Goal: Task Accomplishment & Management: Use online tool/utility

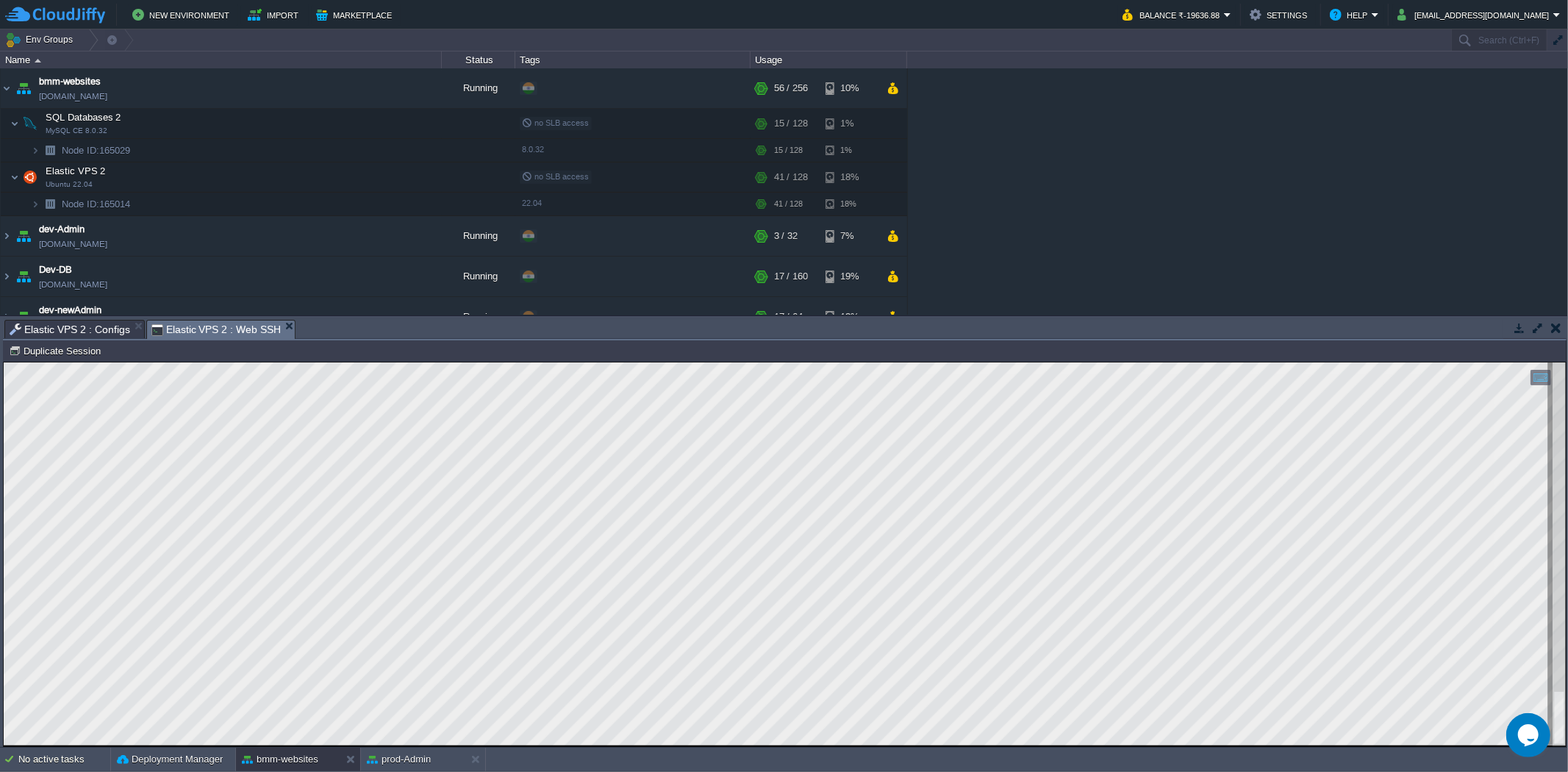
scroll to position [303, 0]
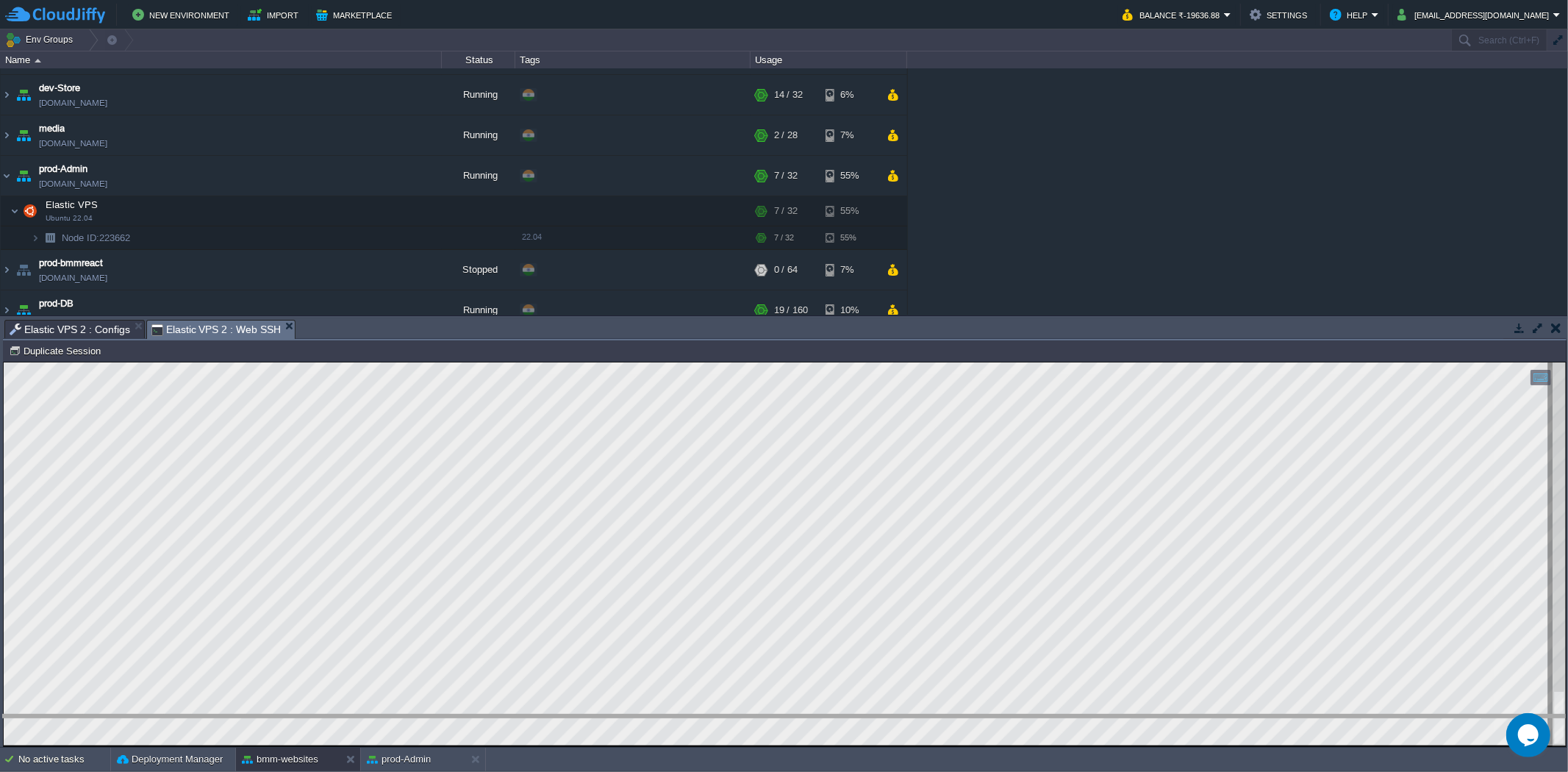
drag, startPoint x: 494, startPoint y: 327, endPoint x: 531, endPoint y: 761, distance: 435.6
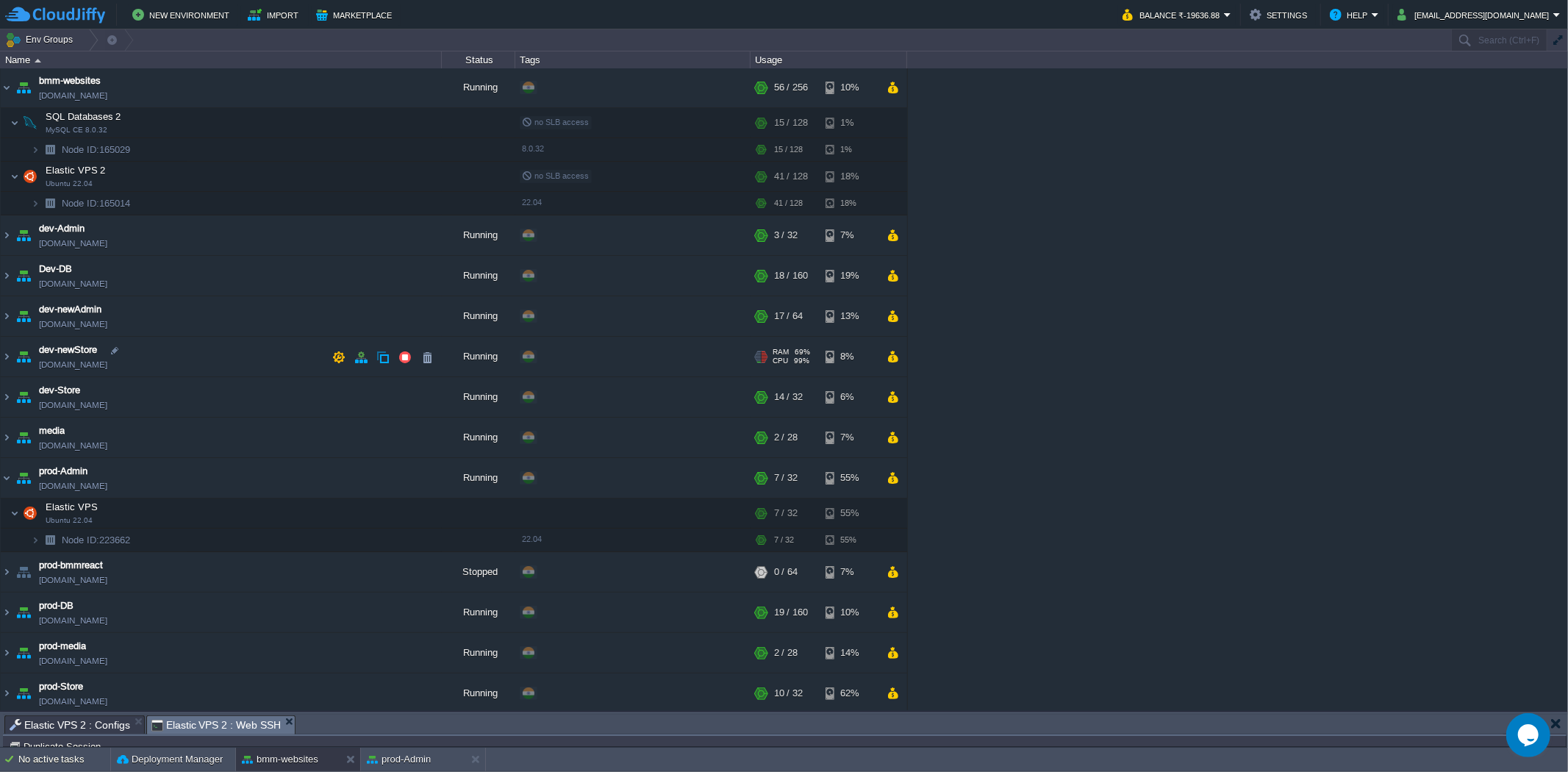
scroll to position [0, 0]
click at [3, 393] on img at bounding box center [7, 398] width 12 height 39
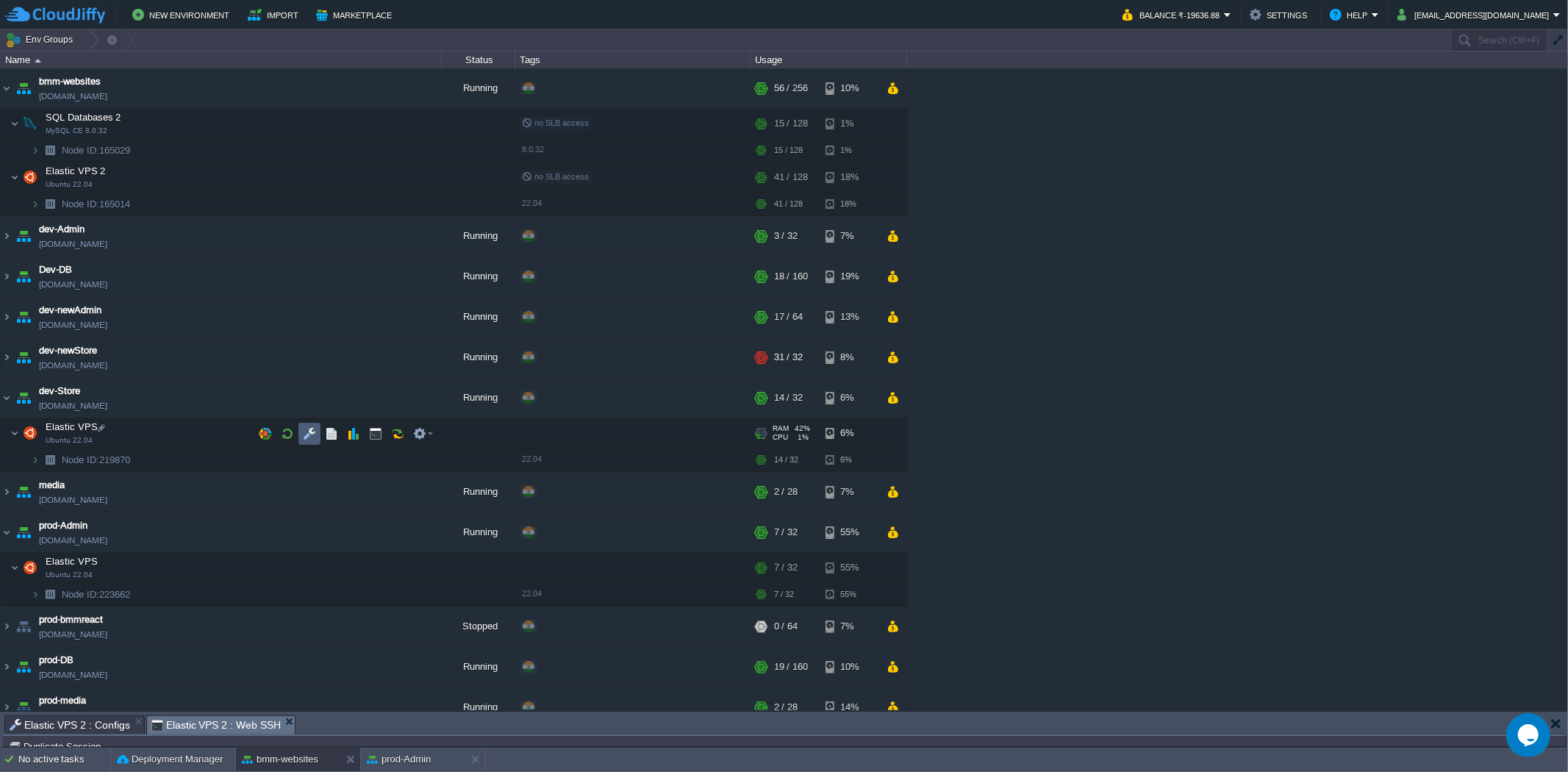
click at [304, 434] on button "button" at bounding box center [309, 433] width 13 height 13
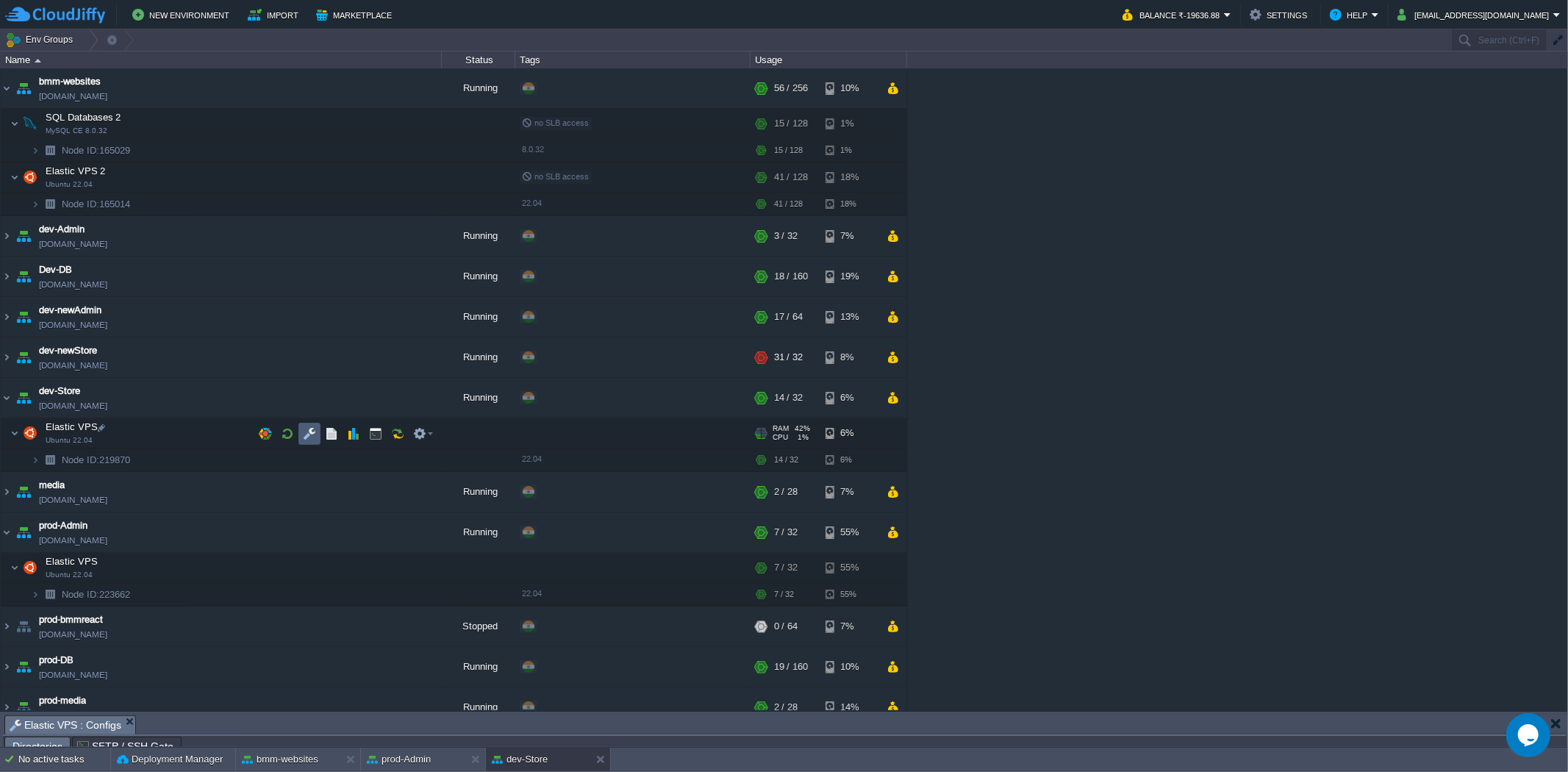
scroll to position [26, 0]
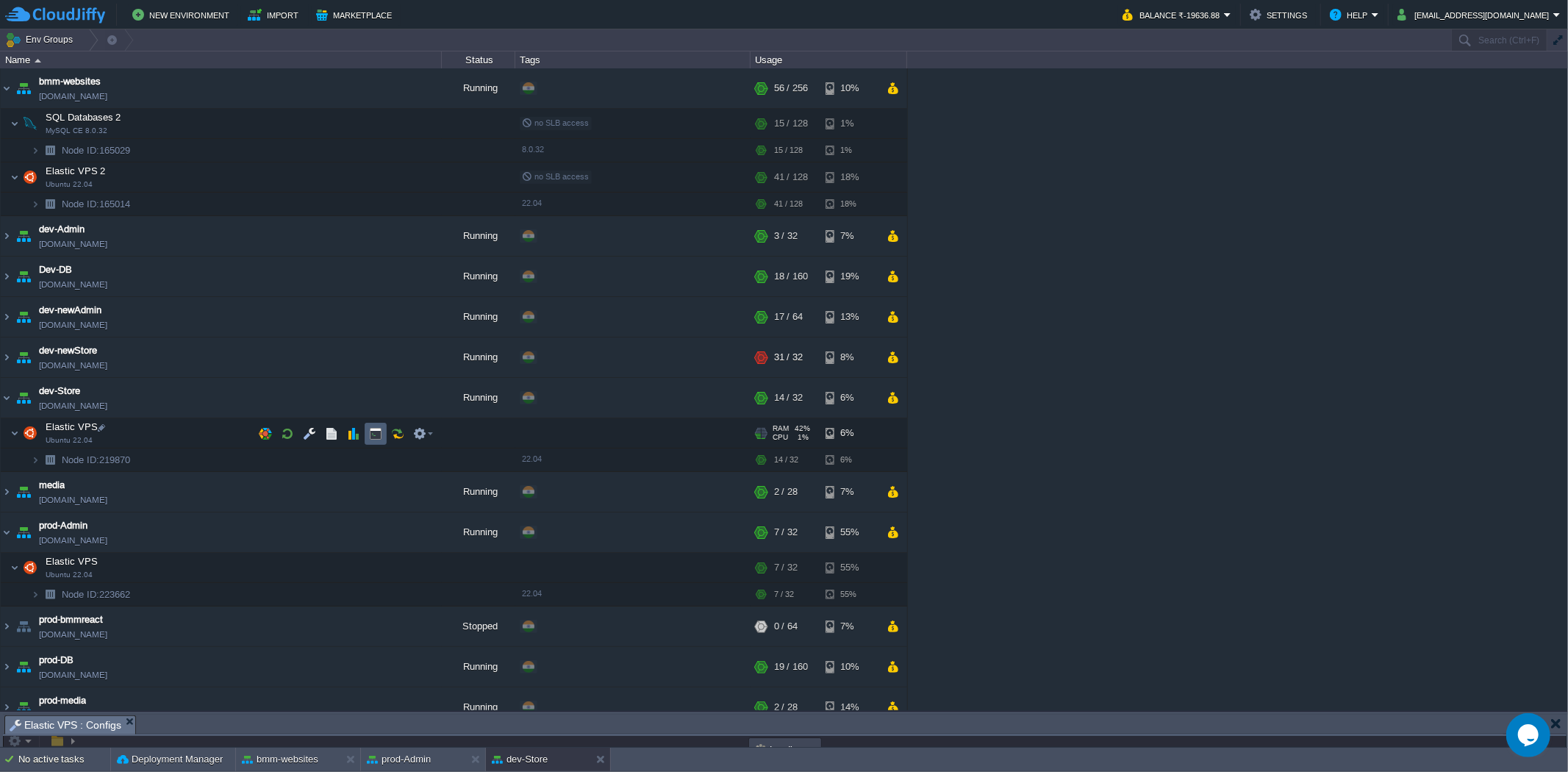
click at [372, 432] on button "button" at bounding box center [376, 433] width 13 height 13
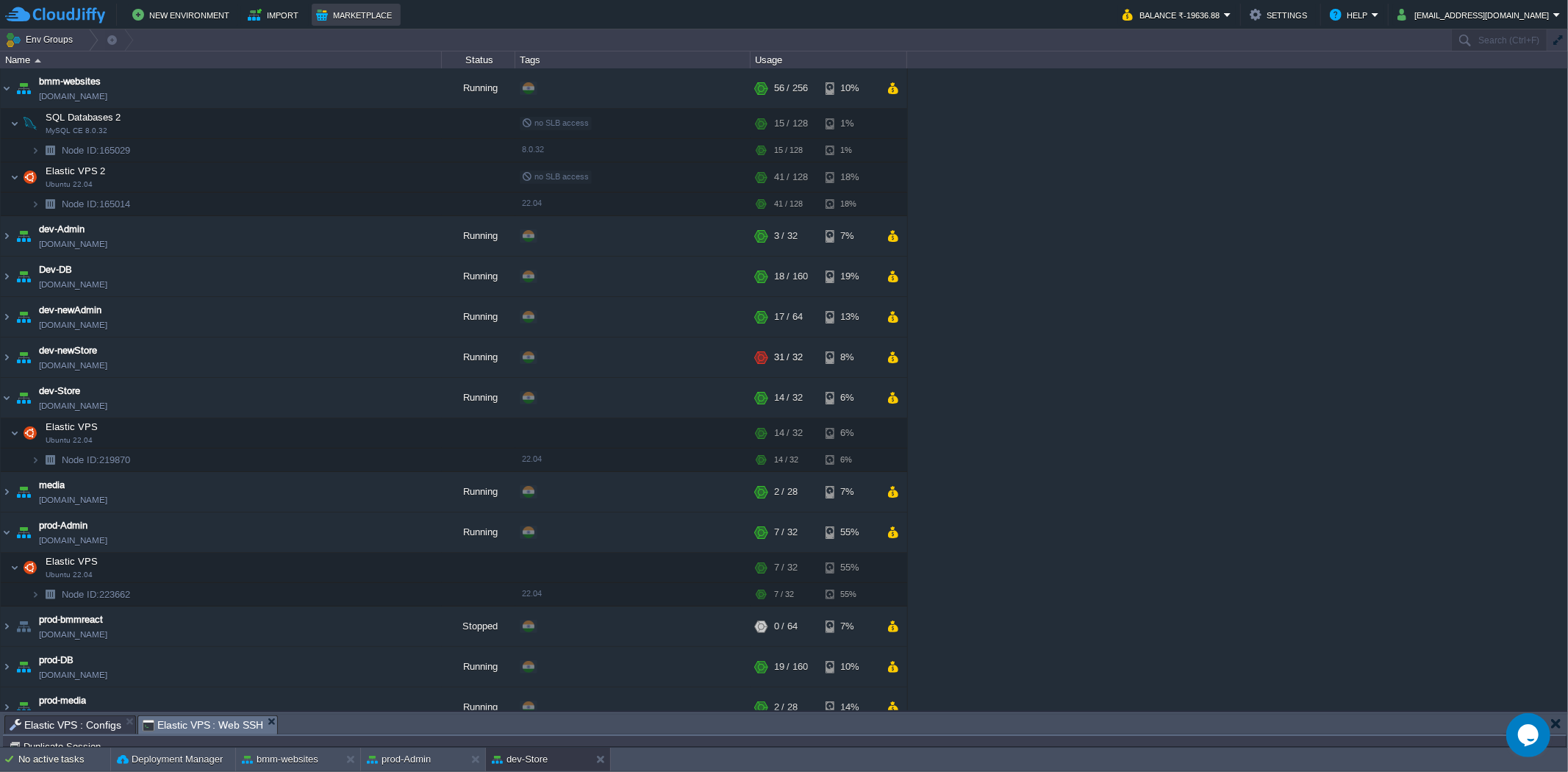
scroll to position [0, 0]
type input "#000000"
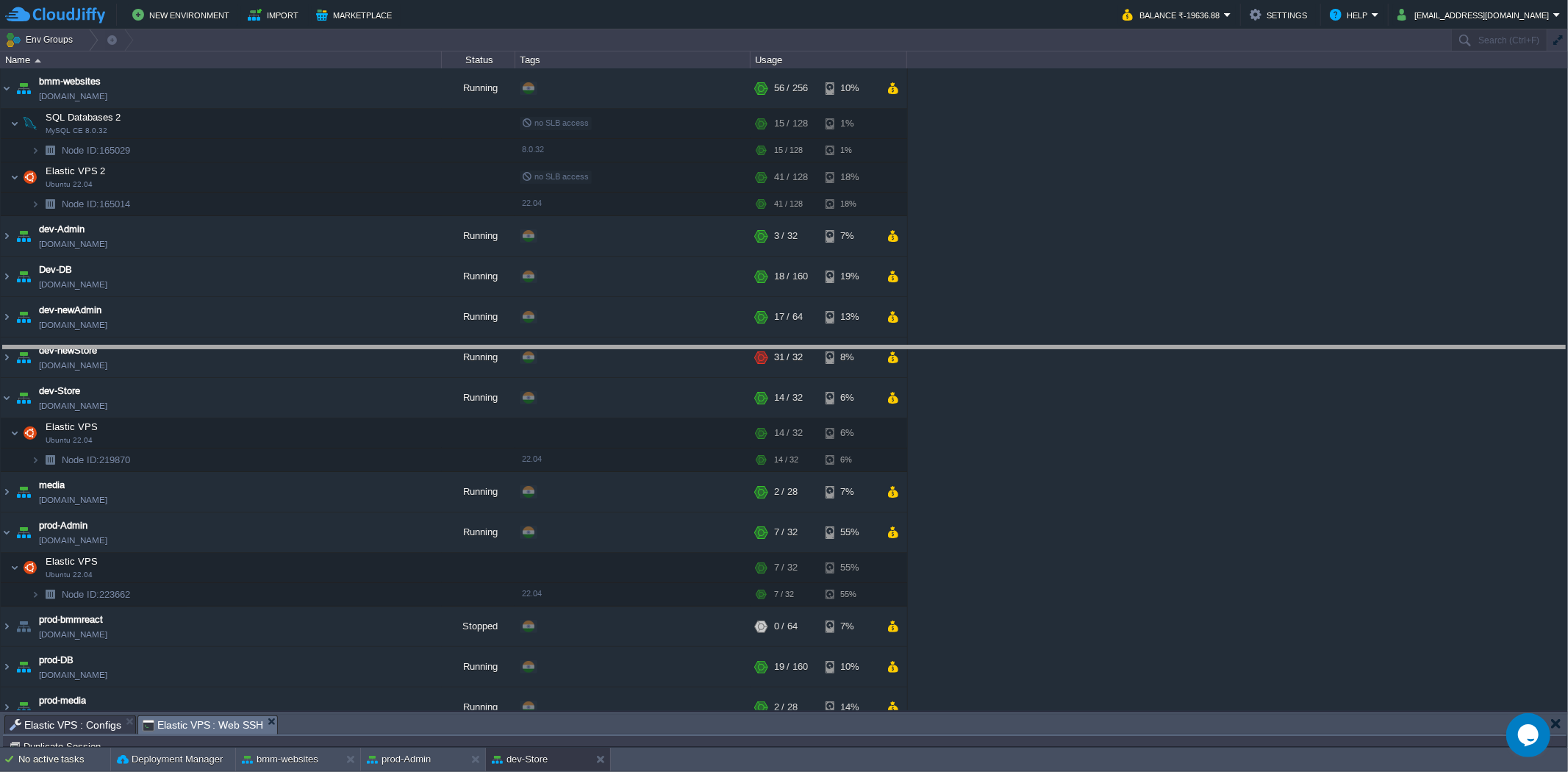
drag, startPoint x: 474, startPoint y: 718, endPoint x: 495, endPoint y: 343, distance: 375.6
click at [495, 343] on body "New Environment Import Marketplace Bonus ₹0.00 Upgrade Account Balance ₹-19636.…" at bounding box center [784, 386] width 1568 height 772
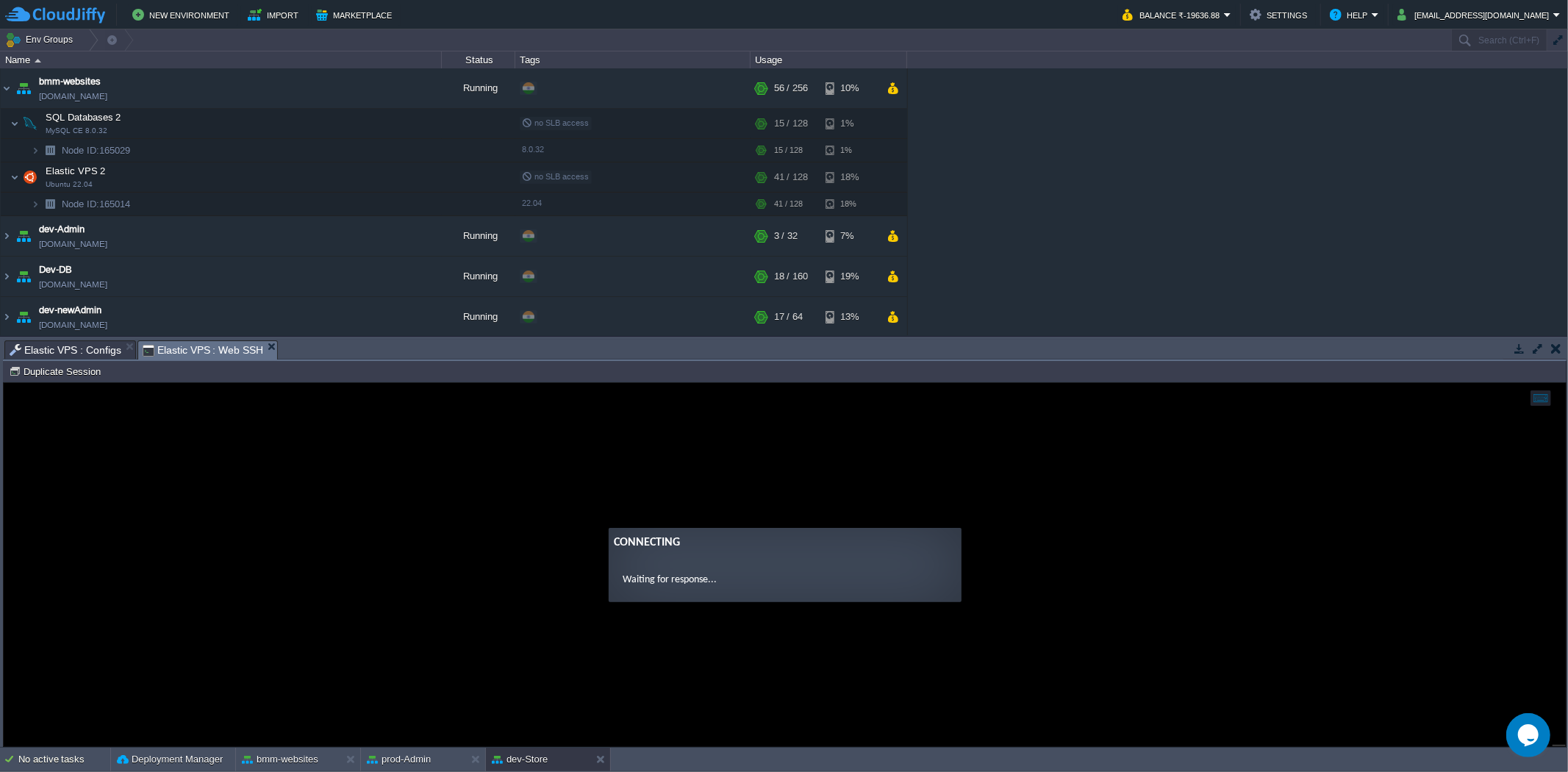
click at [59, 346] on span "Elastic VPS : Configs" at bounding box center [66, 349] width 112 height 17
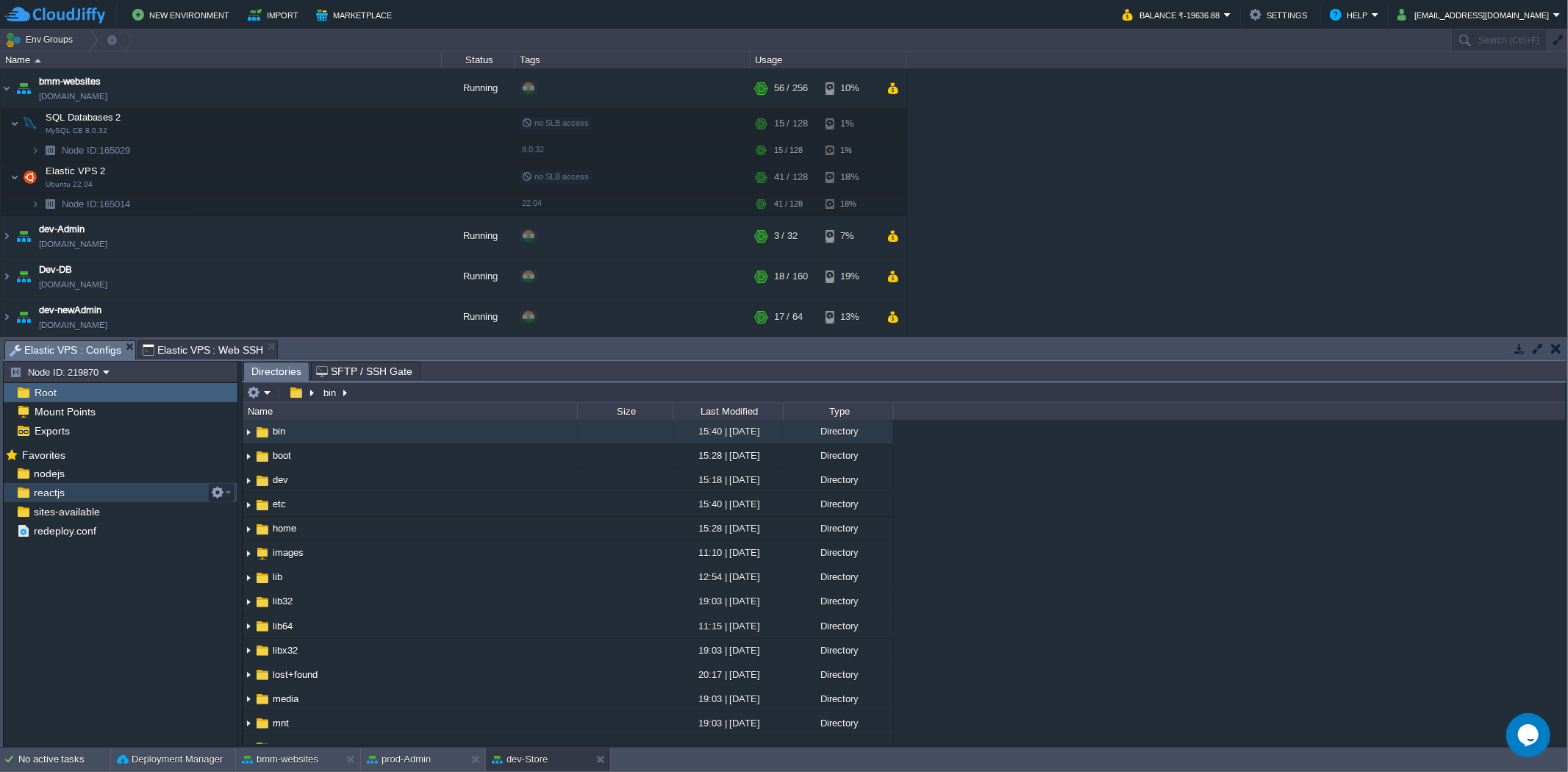
click at [81, 494] on div "reactjs" at bounding box center [120, 492] width 234 height 19
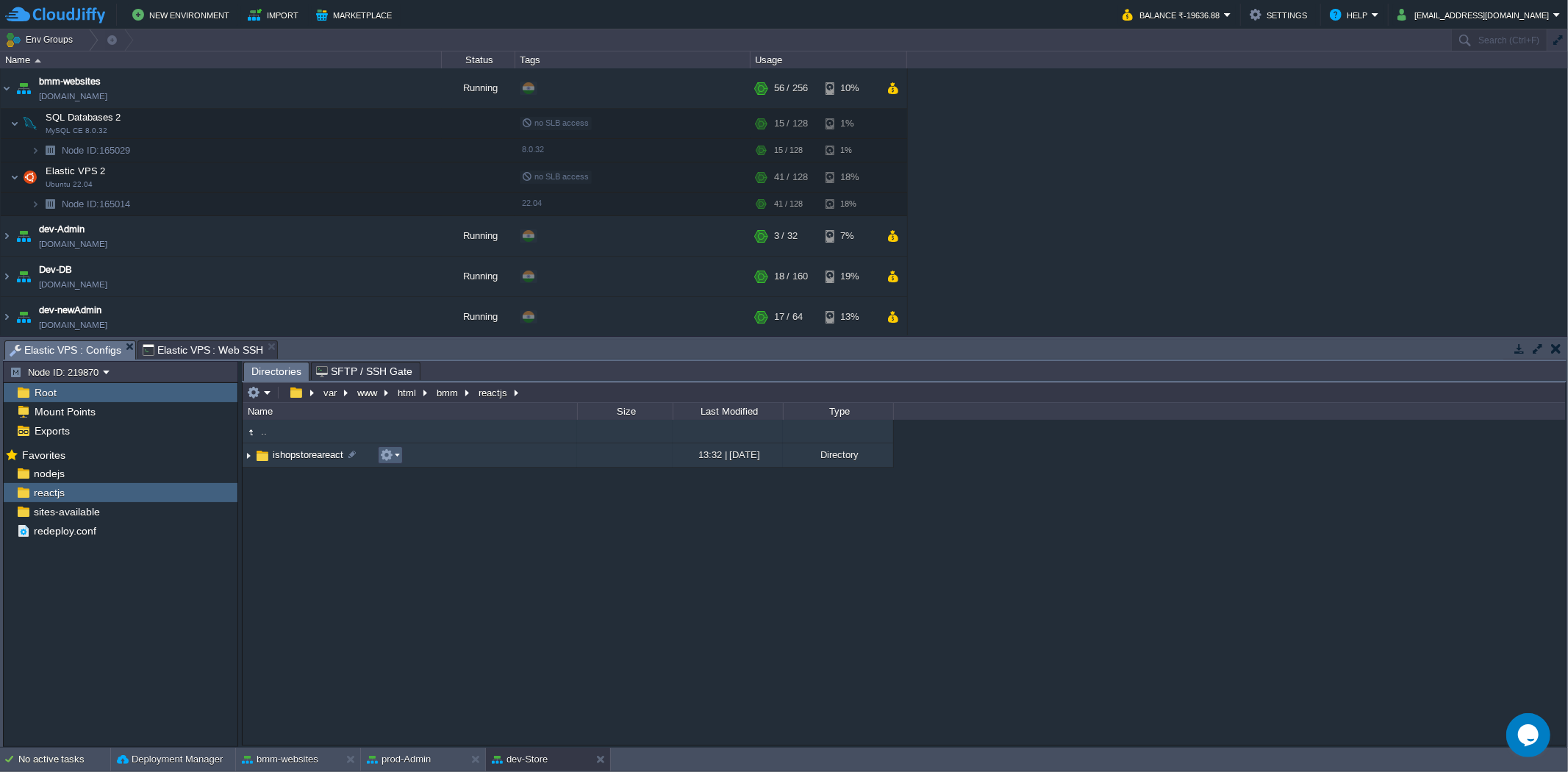
click at [390, 459] on button "button" at bounding box center [386, 455] width 13 height 13
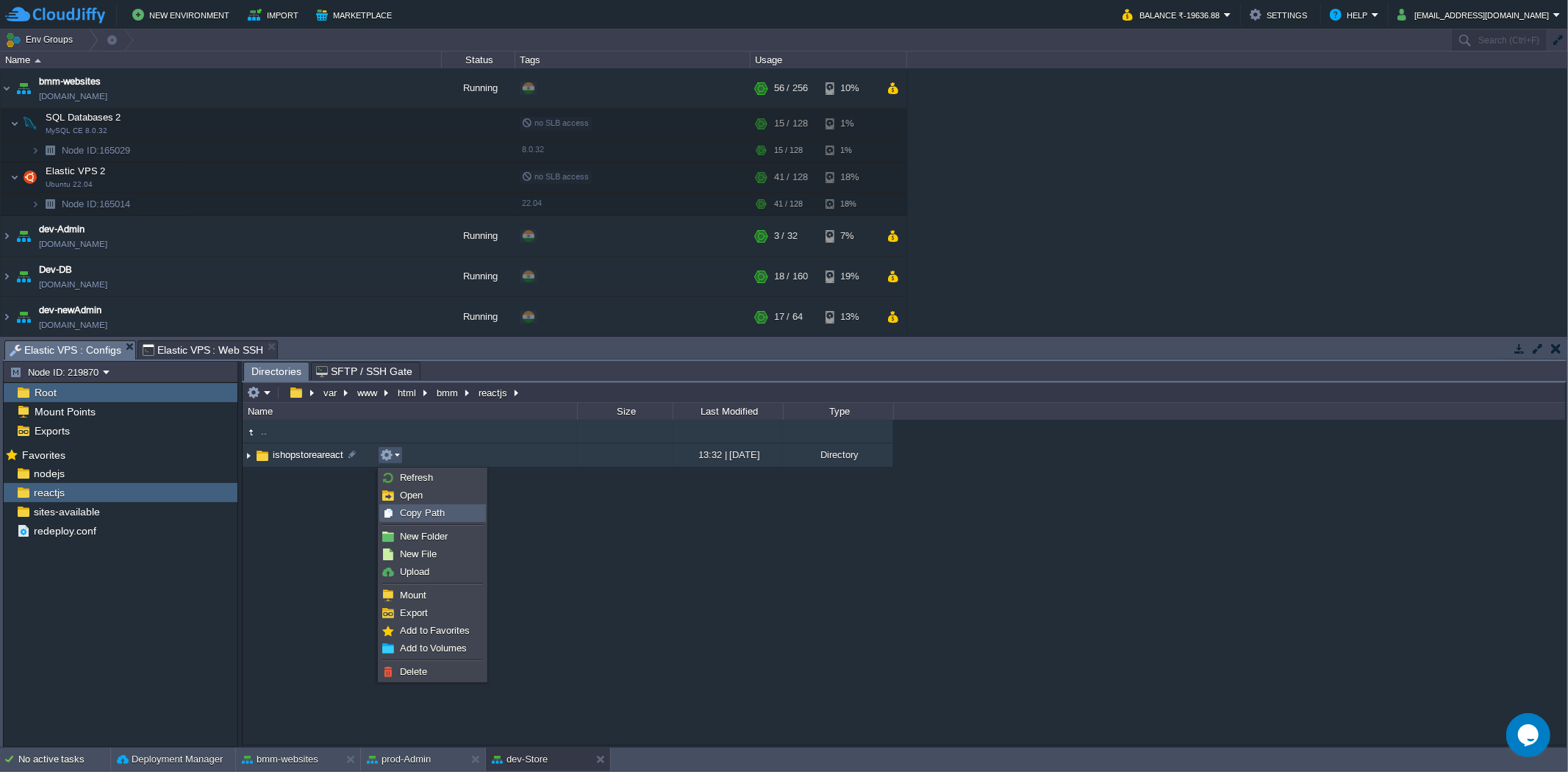
click at [397, 512] on div "Copy Path" at bounding box center [432, 513] width 105 height 16
type textarea "/var/www/html/bmm/reactjs/ishopstoreareact"
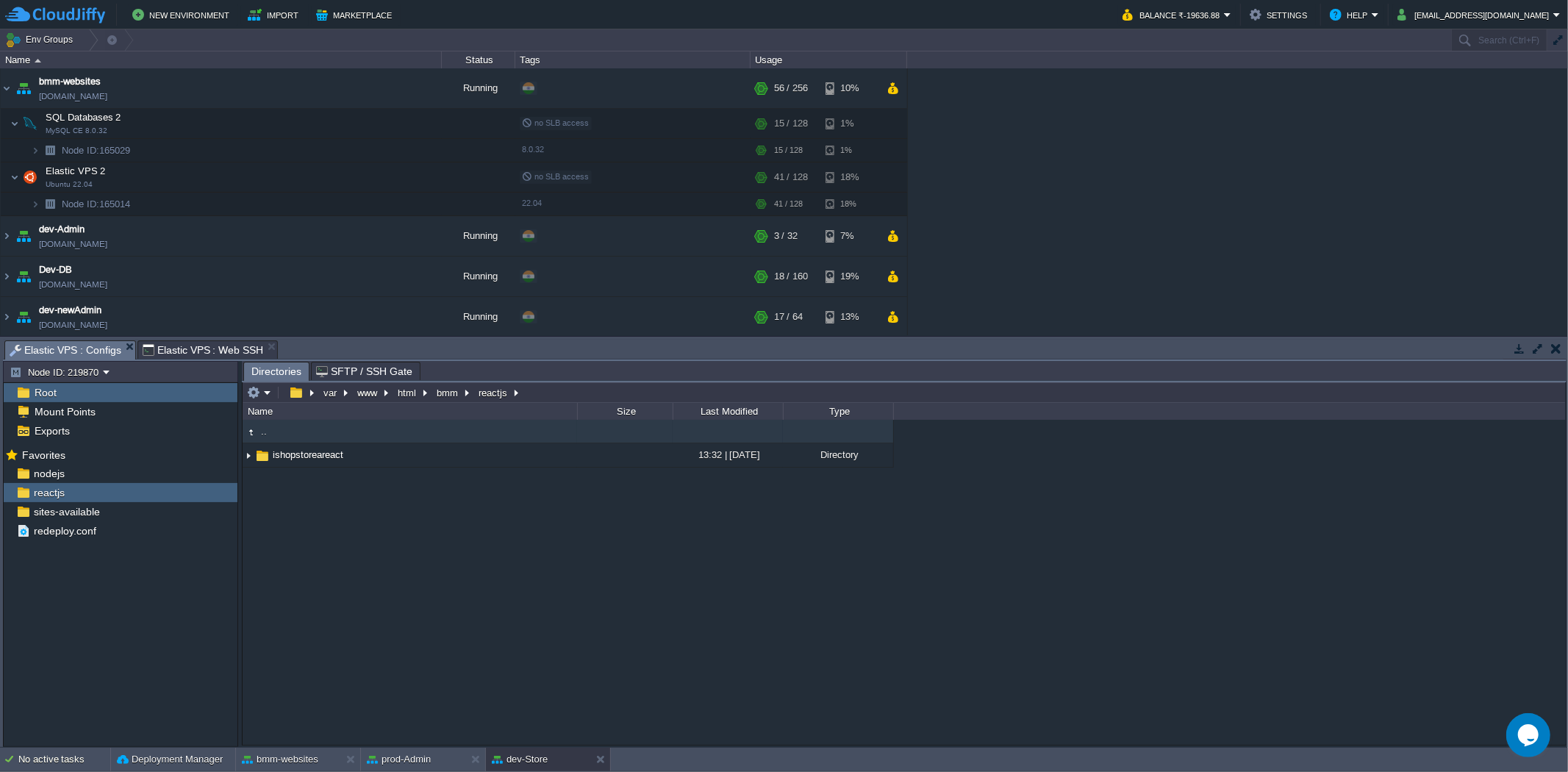
click at [206, 350] on span "Elastic VPS : Web SSH" at bounding box center [203, 349] width 122 height 17
